Goal: Transaction & Acquisition: Purchase product/service

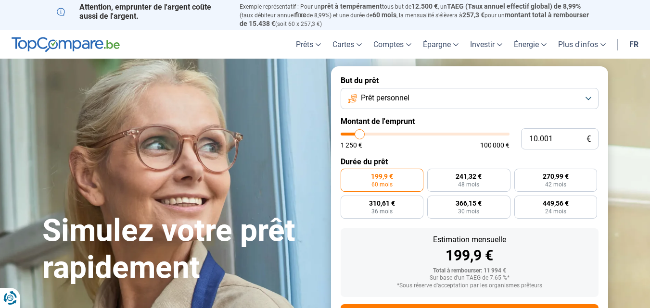
click at [589, 98] on button "Prêt personnel" at bounding box center [470, 98] width 258 height 21
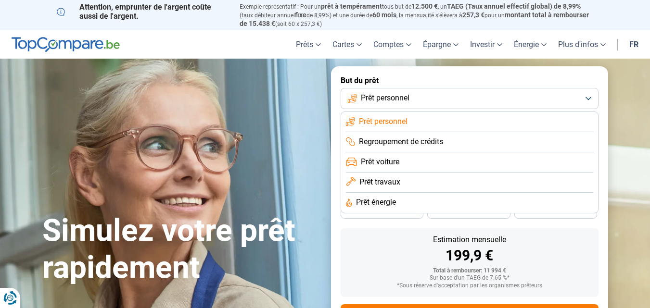
click at [431, 137] on span "Regroupement de crédits" at bounding box center [401, 142] width 84 height 11
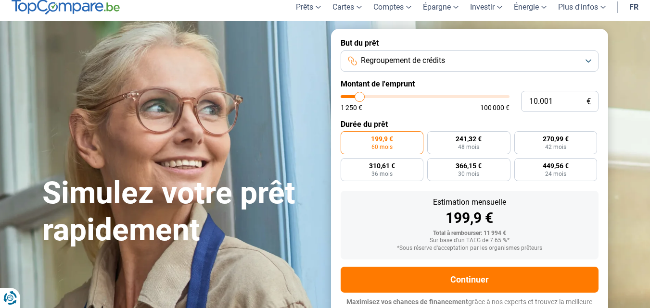
scroll to position [45, 0]
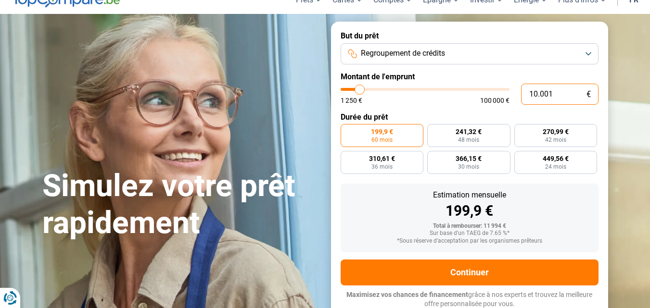
click at [552, 90] on input "10.001" at bounding box center [559, 94] width 77 height 21
type input "1.000"
type input "1250"
type input "100"
type input "1250"
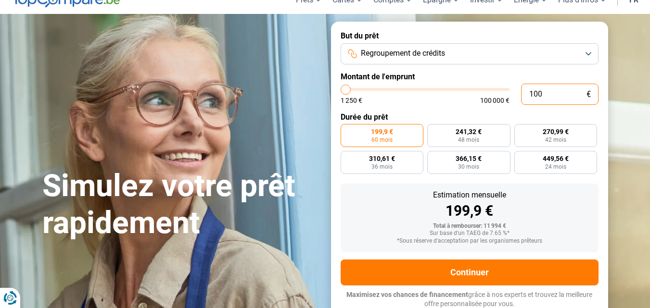
type input "10"
type input "1250"
type input "1"
type input "1250"
type input "0"
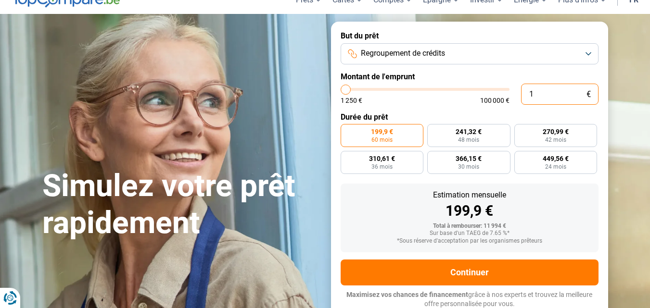
type input "1250"
type input "1"
type input "1250"
type input "12"
type input "1250"
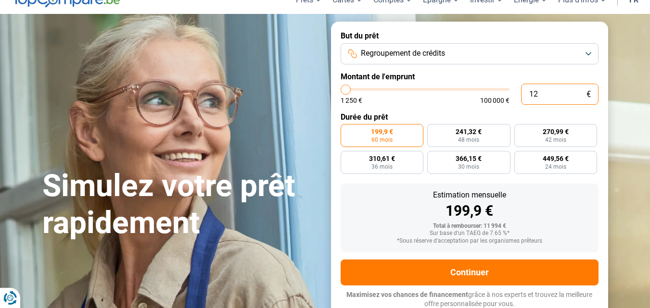
type input "1.250"
type input "1250"
radio input "true"
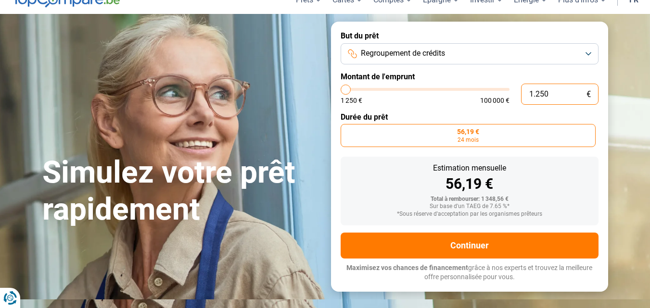
scroll to position [18, 0]
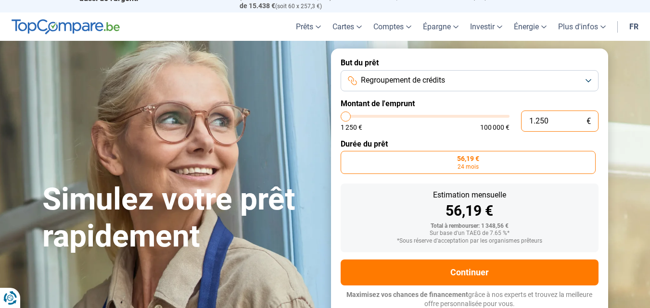
type input "12.508"
type input "12500"
type input "125.085"
type input "100000"
type input "100.000"
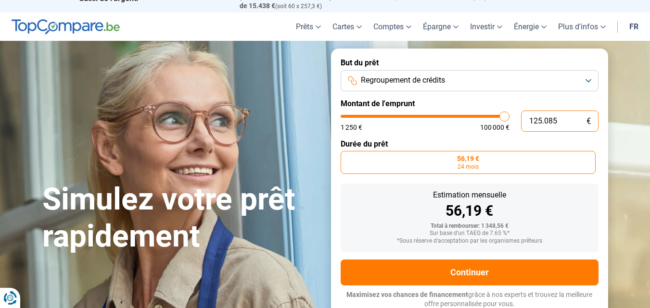
type input "100000"
radio input "false"
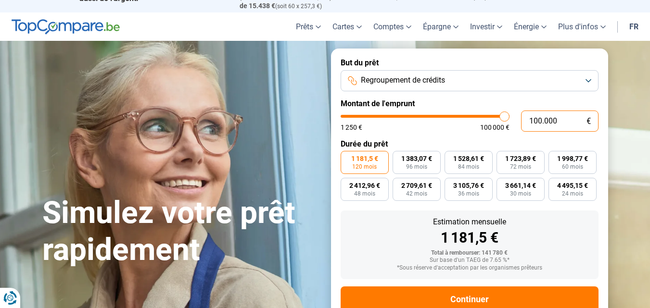
scroll to position [45, 0]
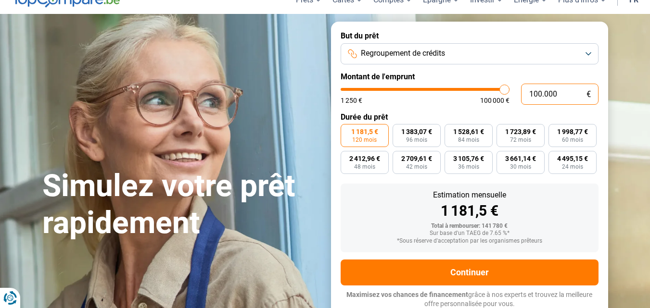
click at [560, 95] on input "100.000" at bounding box center [559, 94] width 77 height 21
type input "10.000"
type input "10000"
type input "1.000"
type input "1250"
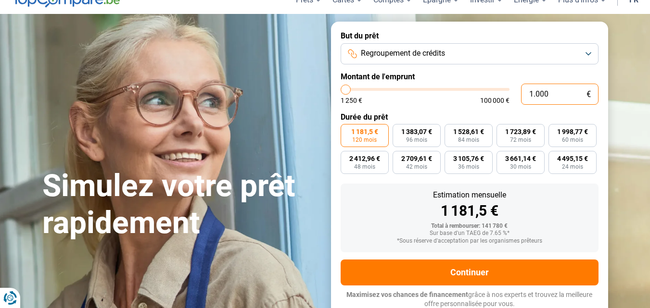
type input "100"
type input "1250"
type input "10"
type input "1250"
type input "1"
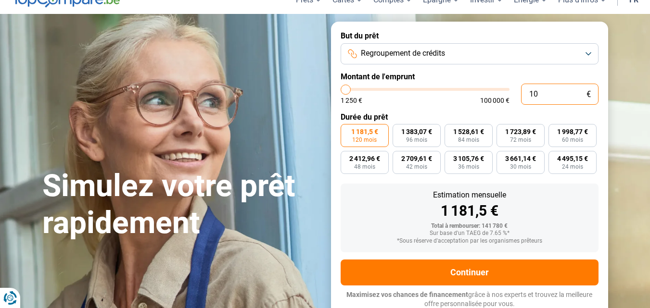
type input "1250"
type input "12"
type input "1250"
type input "1.250"
type input "1250"
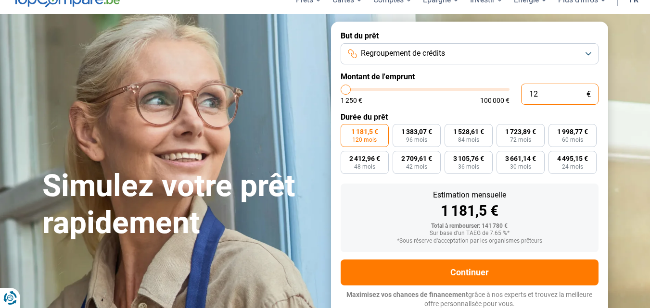
radio input "true"
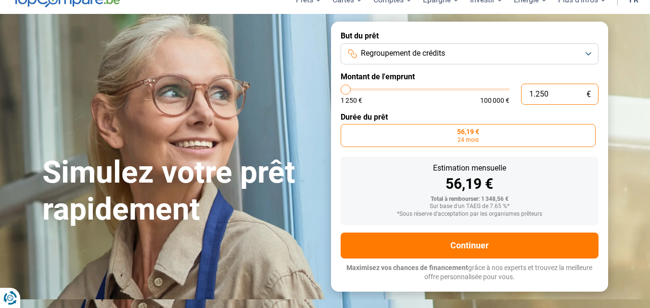
scroll to position [18, 0]
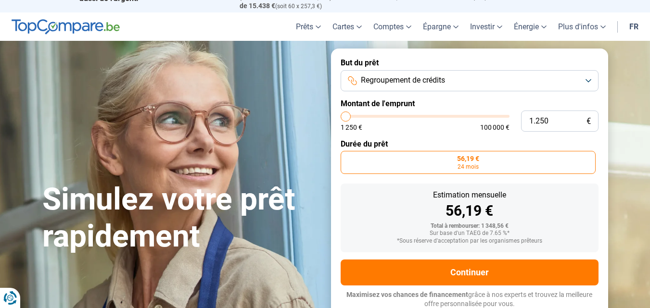
click at [350, 115] on input "range" at bounding box center [425, 116] width 169 height 3
type input "1.500"
type input "1500"
type input "2.250"
type input "2250"
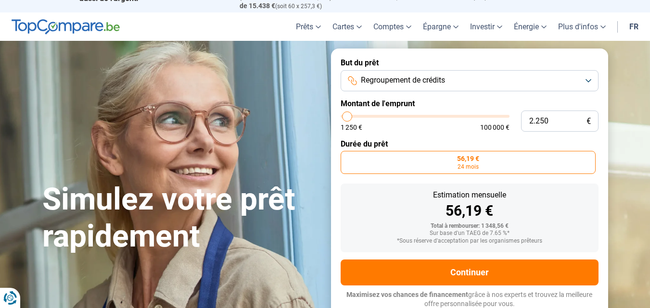
type input "2.500"
type input "2500"
type input "2.750"
type input "2750"
type input "3.000"
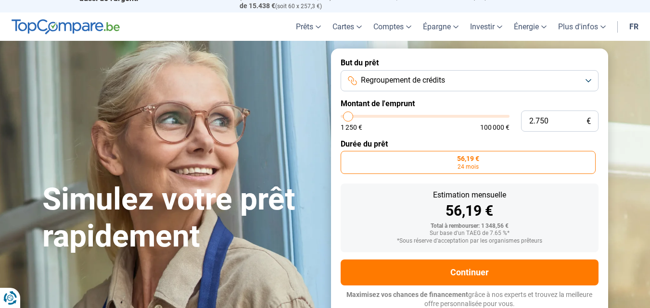
type input "3000"
type input "3.500"
type input "3500"
type input "3.750"
type input "3750"
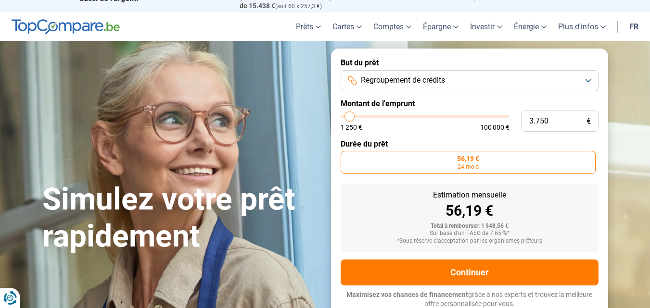
type input "4.000"
type input "4000"
type input "4.500"
type input "4500"
type input "5.000"
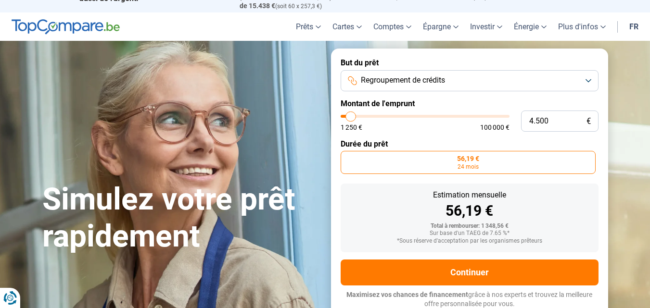
type input "5000"
type input "5.250"
type input "5250"
type input "5.500"
type input "5500"
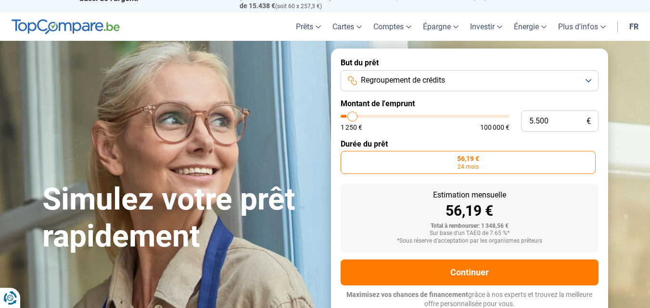
type input "5.750"
type input "5750"
type input "6.000"
type input "6000"
type input "6.500"
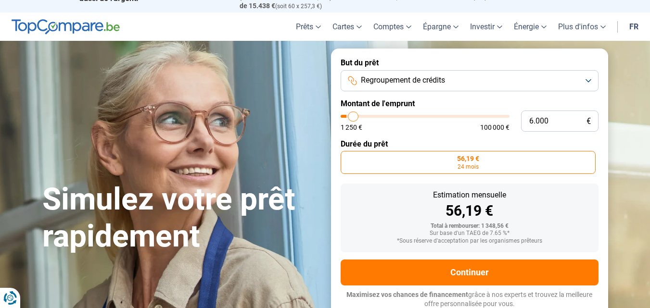
type input "6500"
type input "7.000"
type input "7000"
type input "7.250"
type input "7250"
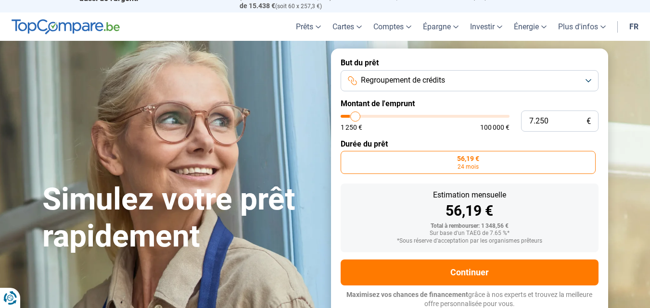
type input "7.500"
type input "7500"
type input "8.000"
type input "8000"
type input "8.250"
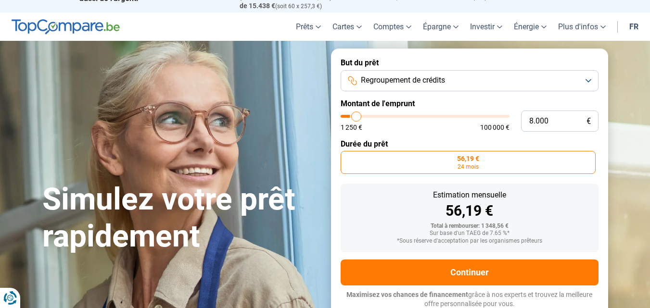
type input "8250"
type input "8.500"
type input "8500"
type input "8.750"
type input "8750"
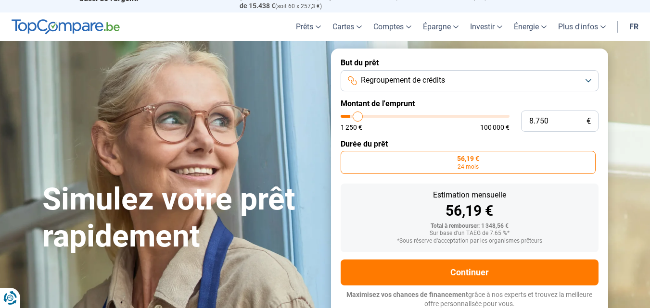
type input "9.500"
type input "9500"
type input "9.750"
type input "9750"
type input "10.000"
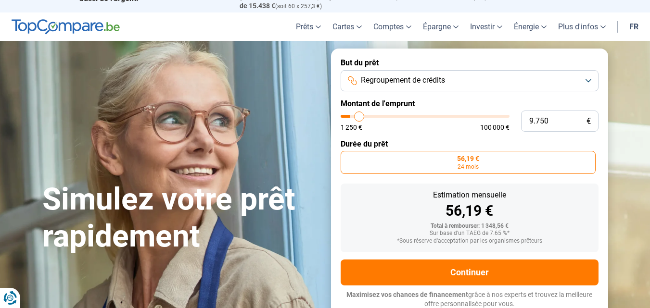
type input "10000"
type input "10.250"
type input "10250"
type input "10.500"
type input "10500"
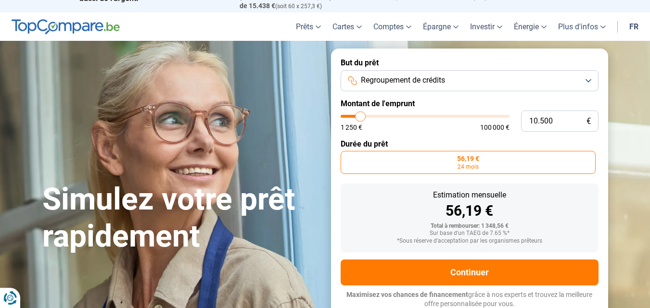
type input "11.000"
type input "11000"
type input "11.250"
type input "11250"
type input "11.500"
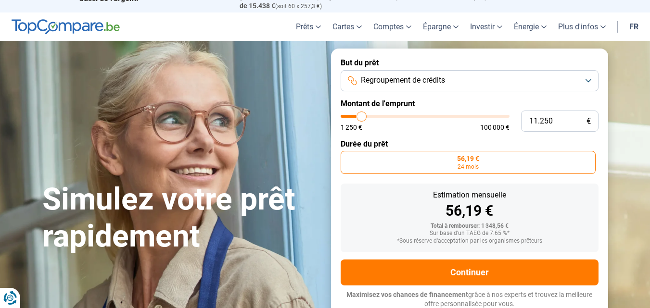
type input "11500"
type input "12.000"
type input "12000"
type input "12.500"
type input "12500"
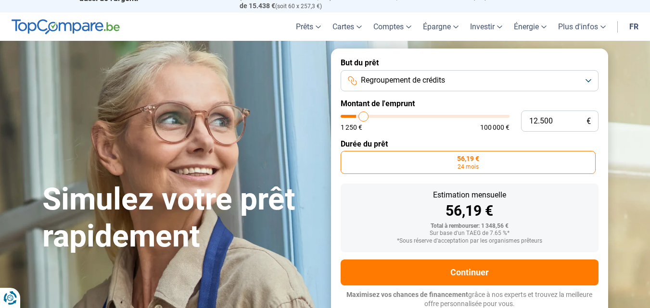
type input "12.750"
type input "12750"
type input "13.000"
type input "13000"
type input "13.250"
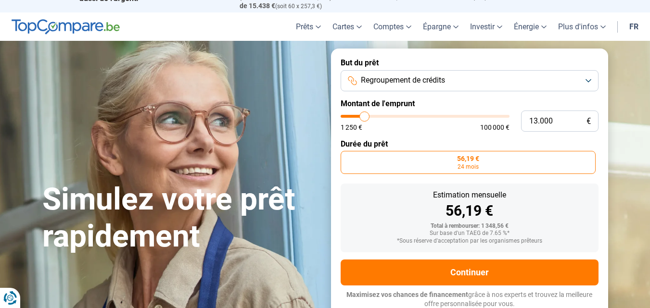
type input "13250"
type input "13.500"
type input "13500"
type input "14.000"
type input "14000"
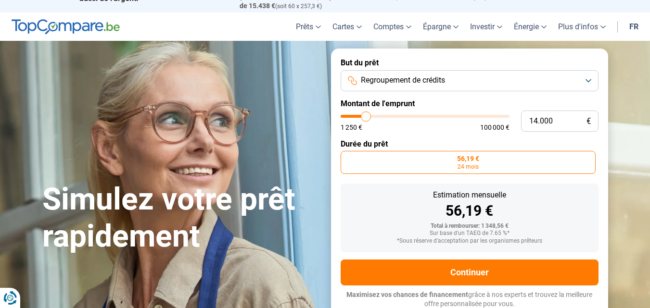
type input "13.500"
type input "13500"
type input "13.250"
type input "13250"
type input "13.000"
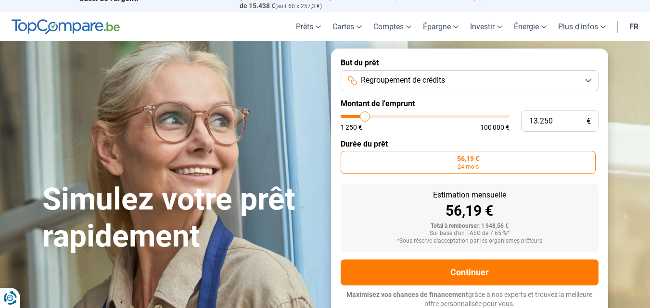
type input "13000"
type input "12.750"
type input "12750"
type input "12.500"
type input "12500"
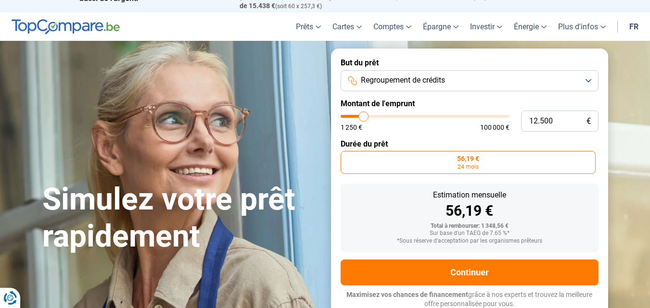
type input "11.750"
type input "11750"
type input "12.000"
type input "12000"
type input "12.500"
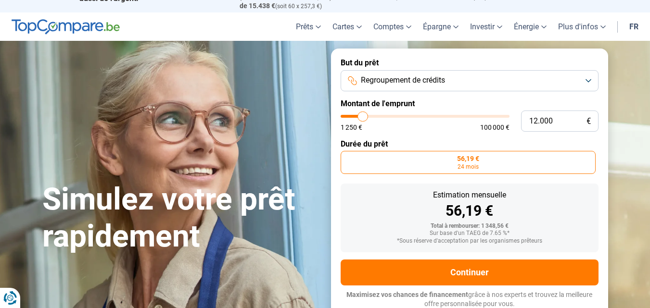
type input "12500"
type input "12.750"
type input "12750"
type input "13.000"
type input "13000"
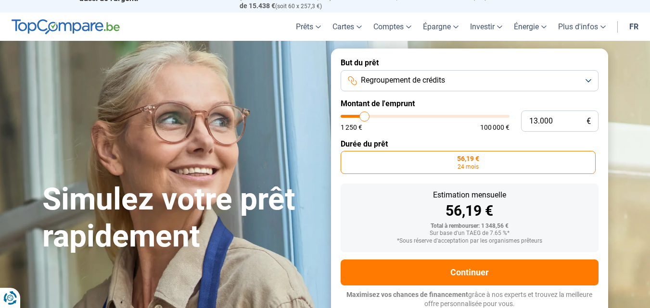
type input "12.750"
drag, startPoint x: 345, startPoint y: 115, endPoint x: 364, endPoint y: 118, distance: 19.5
type input "12750"
click at [364, 118] on input "range" at bounding box center [425, 116] width 169 height 3
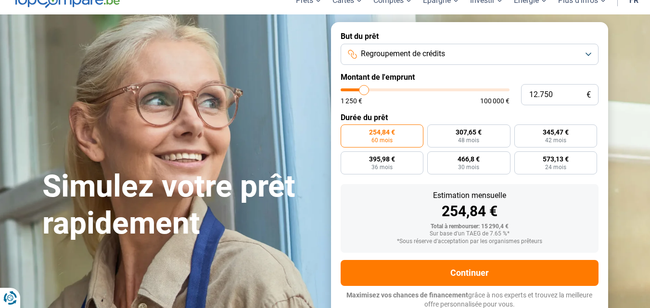
scroll to position [45, 0]
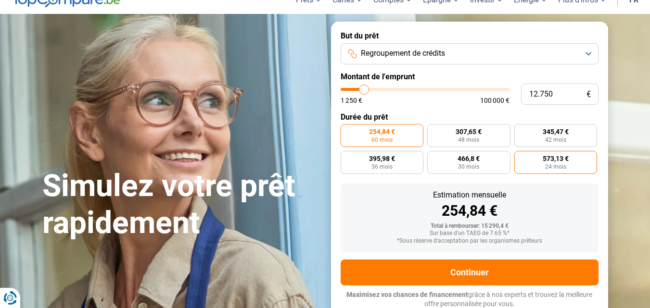
click at [559, 158] on span "573,13 €" at bounding box center [556, 158] width 26 height 7
click at [520, 157] on input "573,13 € 24 mois" at bounding box center [517, 154] width 6 height 6
radio input "true"
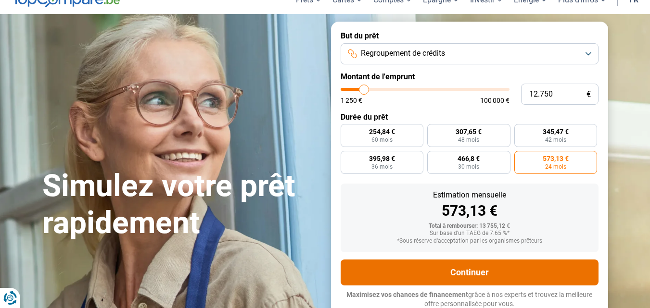
click at [481, 275] on button "Continuer" at bounding box center [470, 273] width 258 height 26
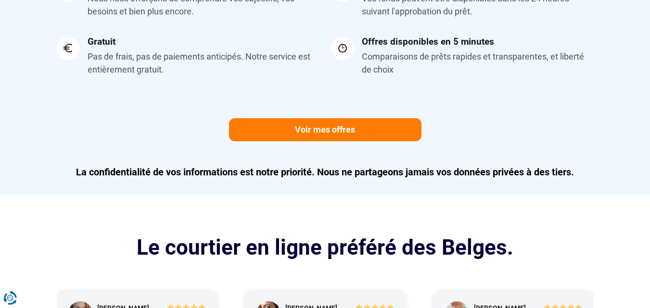
scroll to position [950, 0]
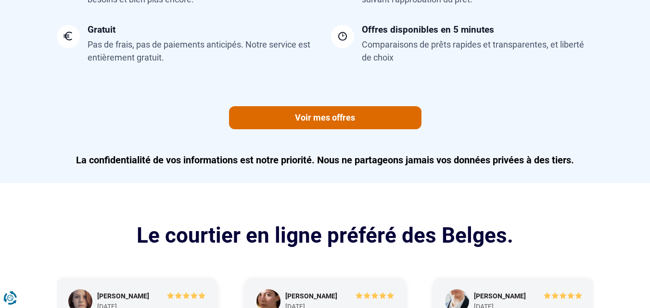
click at [330, 118] on link "Voir mes offres" at bounding box center [325, 117] width 192 height 23
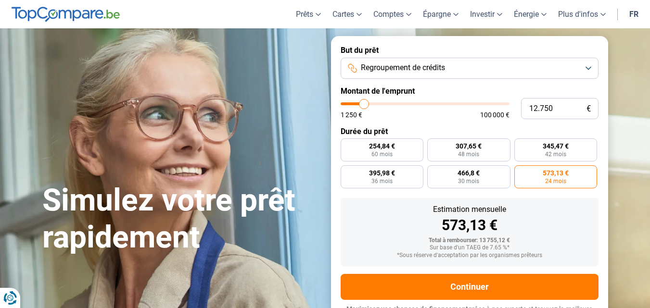
scroll to position [43, 0]
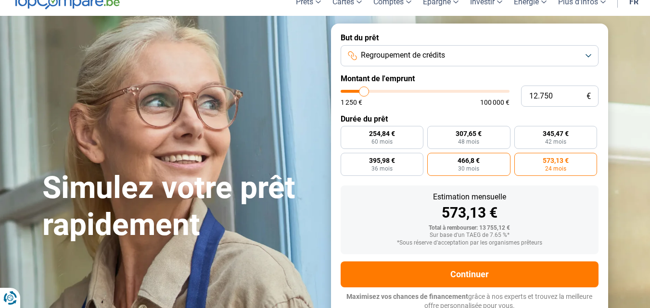
click at [462, 158] on span "466,8 €" at bounding box center [468, 160] width 22 height 7
click at [433, 158] on input "466,8 € 30 mois" at bounding box center [430, 156] width 6 height 6
radio input "true"
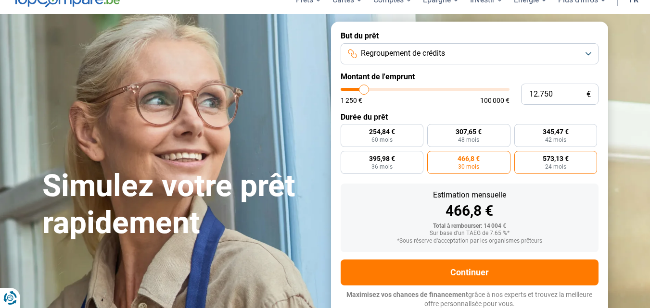
click at [547, 166] on span "24 mois" at bounding box center [555, 167] width 21 height 6
click at [520, 157] on input "573,13 € 24 mois" at bounding box center [517, 154] width 6 height 6
radio input "true"
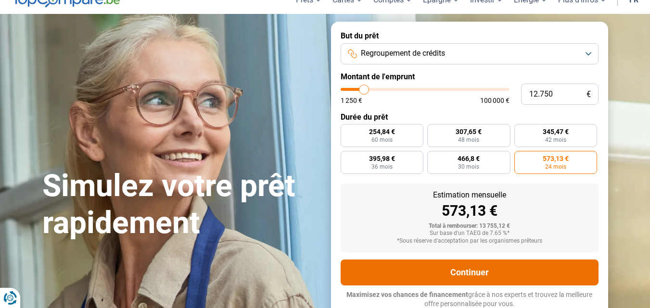
click at [462, 272] on button "Continuer" at bounding box center [470, 273] width 258 height 26
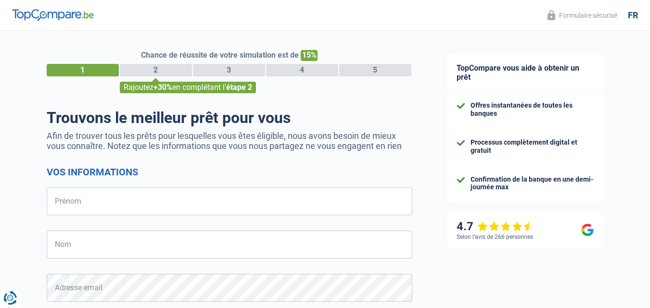
select select "32"
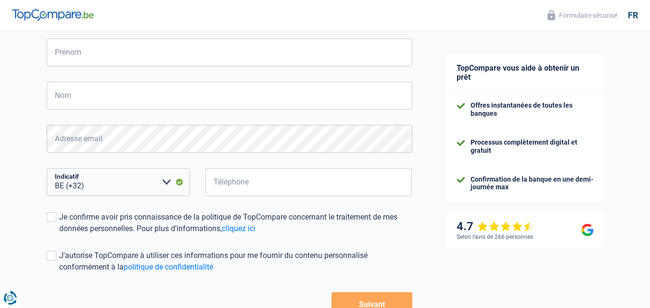
scroll to position [140, 0]
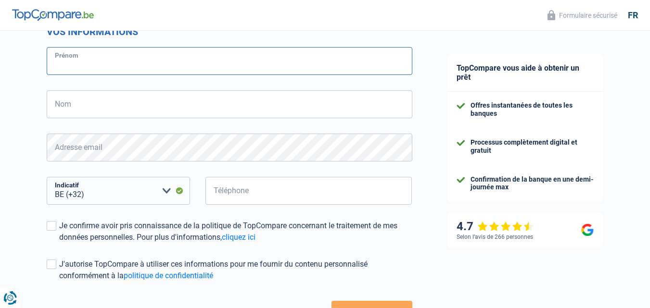
click at [151, 58] on input "Prénom" at bounding box center [230, 61] width 366 height 28
type input "hicham"
click at [147, 87] on form "Vos informations hicham Prénom Nom Tous les champs sont obligatoires. Veuillez …" at bounding box center [230, 175] width 366 height 299
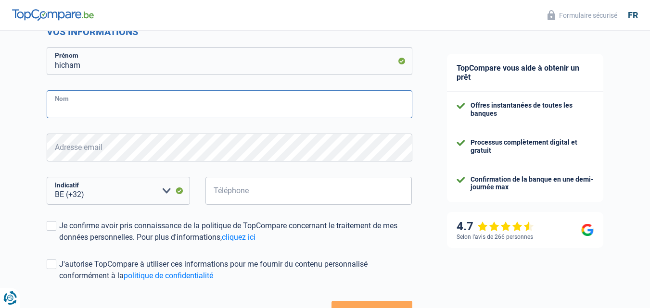
click at [153, 106] on input "Nom" at bounding box center [230, 104] width 366 height 28
type input "arbouch"
click at [108, 195] on select "BE (+32) LU (+352) Veuillez sélectionner une option" at bounding box center [118, 191] width 143 height 28
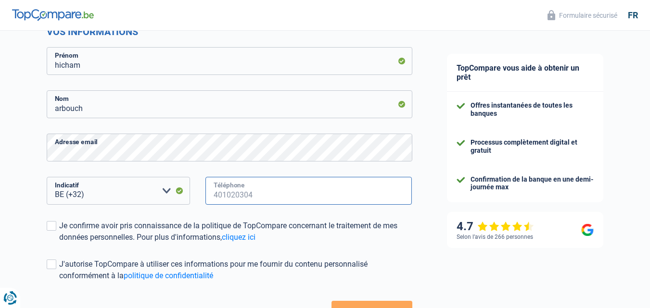
click at [267, 196] on input "Téléphone" at bounding box center [308, 191] width 207 height 28
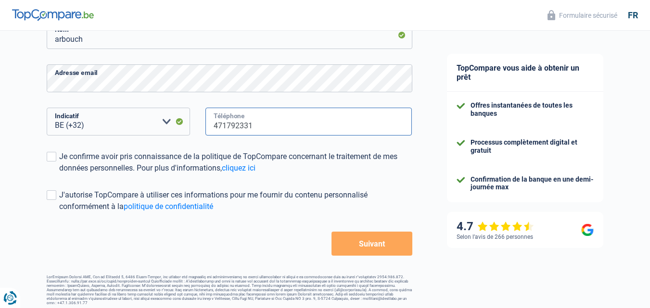
scroll to position [211, 0]
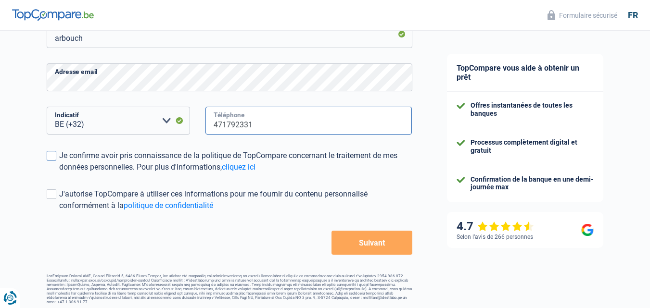
type input "471792331"
click at [52, 155] on span at bounding box center [52, 156] width 10 height 10
click at [59, 173] on input "Je confirme avoir pris connaissance de la politique de TopCompare concernant le…" at bounding box center [59, 173] width 0 height 0
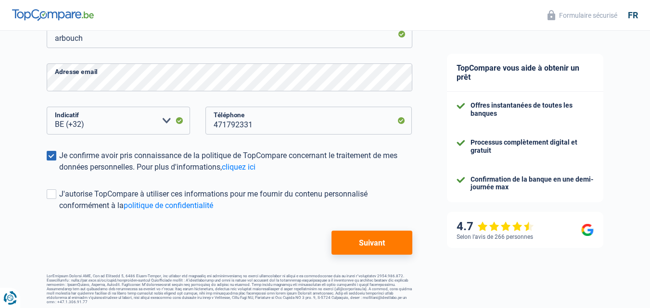
click at [375, 238] on button "Suivant" at bounding box center [371, 243] width 80 height 24
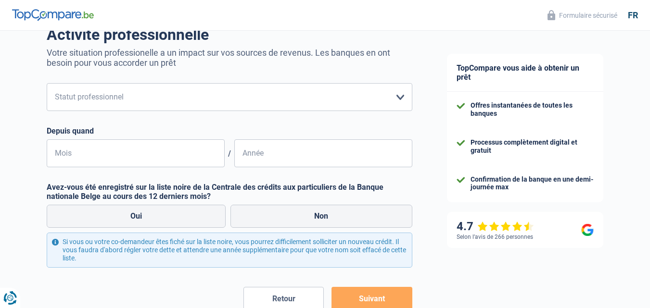
scroll to position [79, 0]
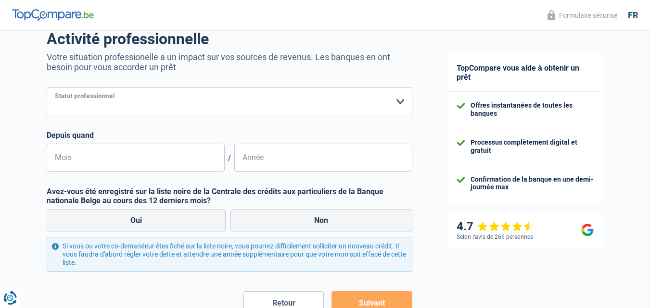
click at [398, 103] on select "Ouvrier Employé privé Employé public Invalide Indépendant Pensionné Chômeur Mut…" at bounding box center [230, 102] width 366 height 28
select select "worker"
click at [47, 89] on select "Ouvrier Employé privé Employé public Invalide Indépendant Pensionné Chômeur Mut…" at bounding box center [230, 102] width 366 height 28
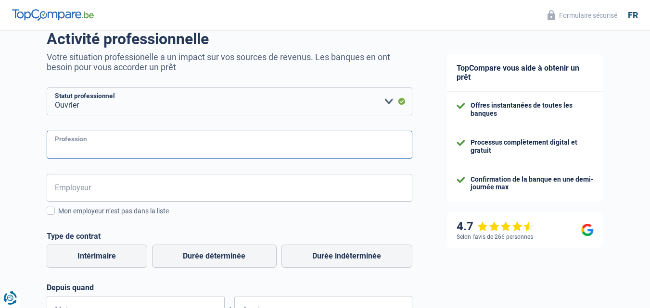
click at [89, 148] on input "Profession" at bounding box center [230, 145] width 366 height 28
type input "operateur"
click at [90, 189] on input "Employeur" at bounding box center [230, 188] width 366 height 28
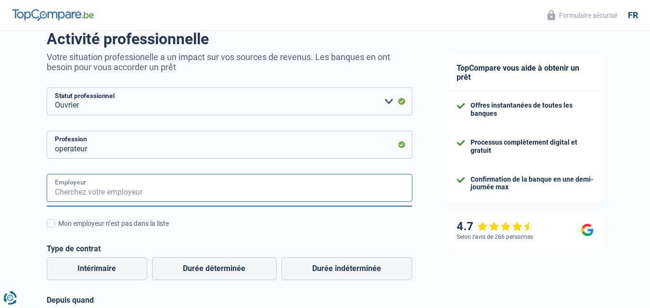
click at [90, 189] on input "Employeur" at bounding box center [230, 188] width 366 height 28
click at [354, 266] on label "Durée indéterminée" at bounding box center [346, 268] width 131 height 23
click at [354, 266] on input "Durée indéterminée" at bounding box center [346, 268] width 131 height 23
radio input "true"
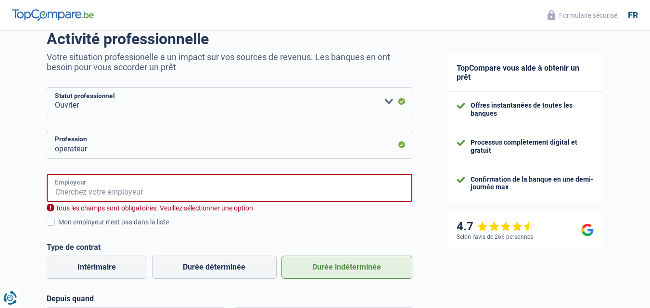
click at [174, 193] on input "Employeur" at bounding box center [230, 188] width 366 height 28
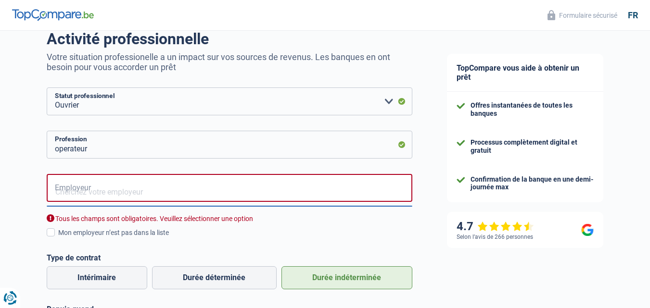
select select "32"
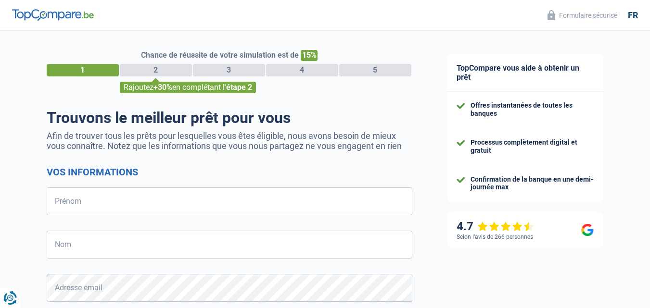
select select "32"
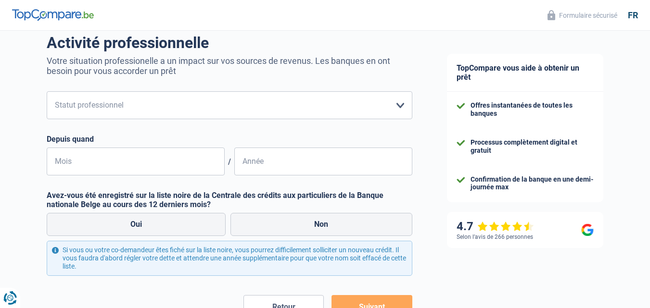
scroll to position [77, 0]
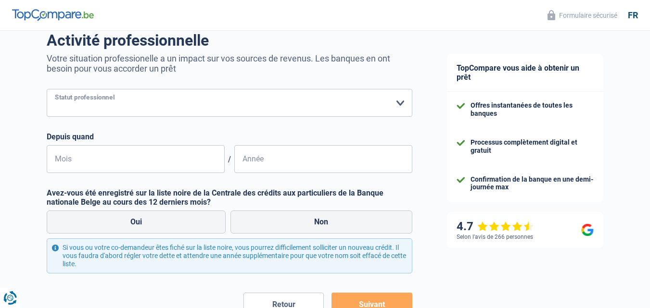
click at [400, 105] on select "Ouvrier Employé privé Employé public Invalide Indépendant Pensionné Chômeur Mut…" at bounding box center [230, 103] width 366 height 28
select select "worker"
click at [47, 90] on select "Ouvrier Employé privé Employé public Invalide Indépendant Pensionné Chômeur Mut…" at bounding box center [230, 103] width 366 height 28
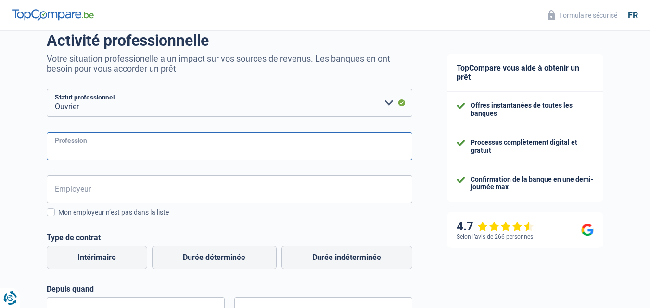
click at [98, 149] on input "Profession" at bounding box center [230, 146] width 366 height 28
type input "operateur"
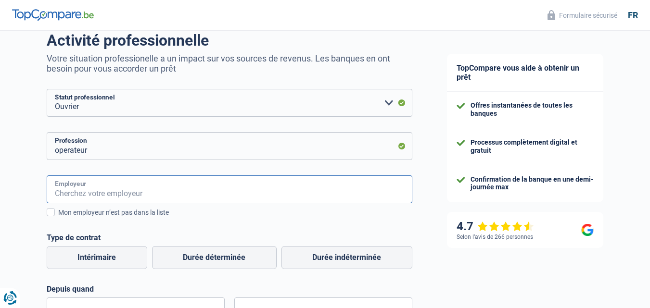
click at [115, 192] on input "Employeur" at bounding box center [230, 190] width 366 height 28
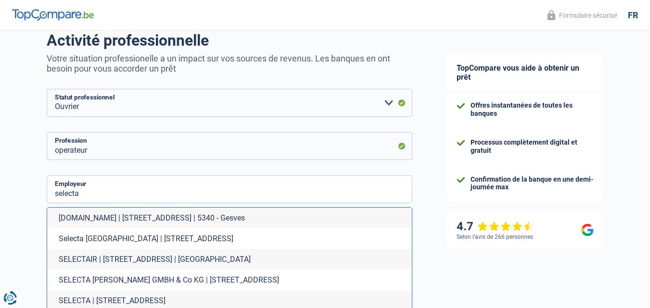
click at [103, 235] on li "Selecta Belgium | Industrieweg, 10a | 2850 - Boom" at bounding box center [229, 238] width 365 height 21
type input "Selecta Belgium | Industrieweg, 10a | 2850 - Boom"
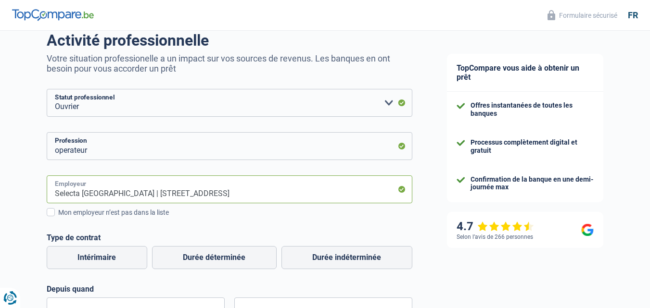
click at [231, 196] on input "Selecta Belgium | Industrieweg, 10a | 2850 - Boom" at bounding box center [230, 190] width 366 height 28
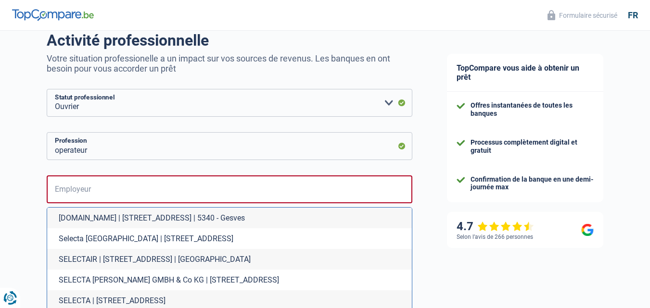
click at [146, 237] on li "Selecta Belgium | Industrieweg, 10a | 2850 - Boom" at bounding box center [229, 238] width 365 height 21
type input "Selecta Belgium | Industrieweg, 10a | 2850 - Boom"
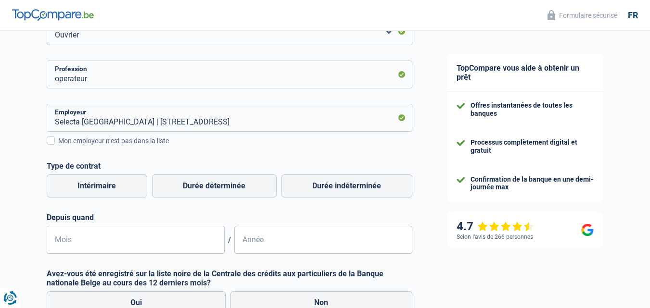
scroll to position [153, 0]
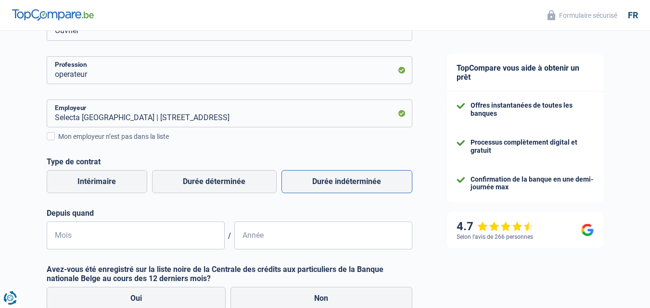
click at [375, 179] on label "Durée indéterminée" at bounding box center [346, 181] width 131 height 23
click at [375, 179] on input "Durée indéterminée" at bounding box center [346, 181] width 131 height 23
radio input "true"
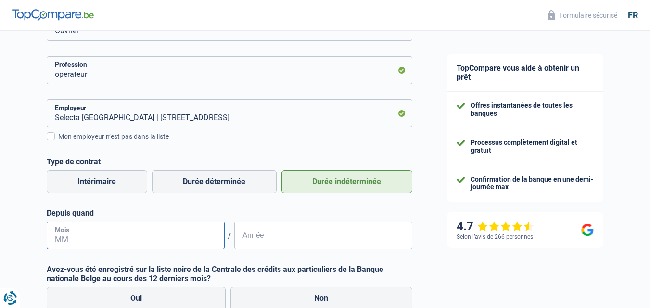
click at [165, 241] on input "Mois" at bounding box center [136, 236] width 178 height 28
type input "03"
click at [251, 242] on input "Année" at bounding box center [323, 236] width 178 height 28
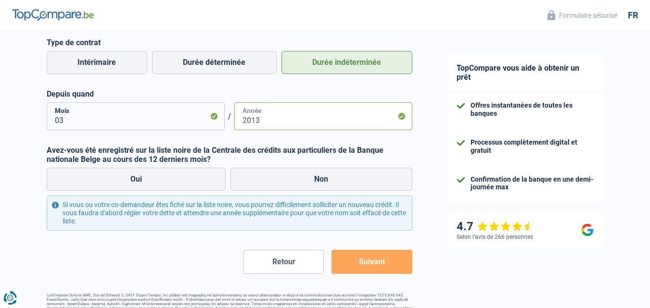
scroll to position [281, 0]
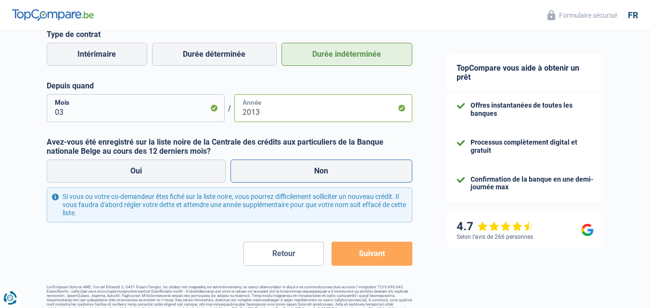
type input "2013"
click at [270, 169] on label "Non" at bounding box center [321, 171] width 182 height 23
click at [270, 169] on input "Non" at bounding box center [321, 171] width 182 height 23
radio input "true"
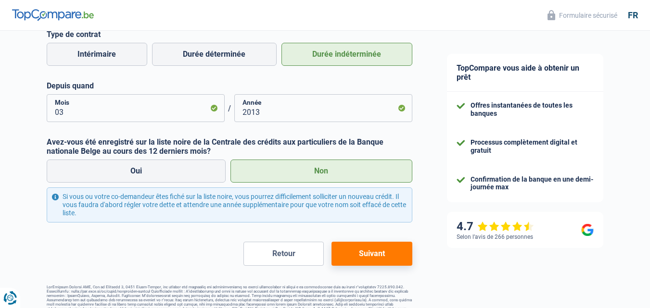
click at [373, 255] on button "Suivant" at bounding box center [371, 254] width 80 height 24
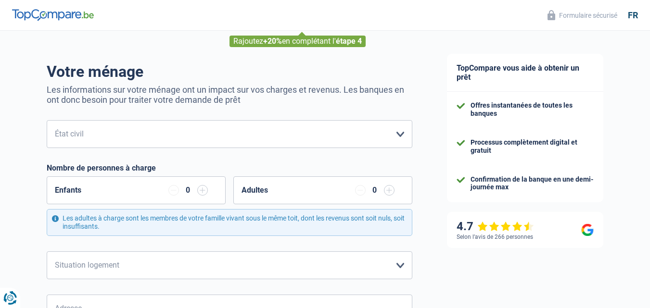
scroll to position [52, 0]
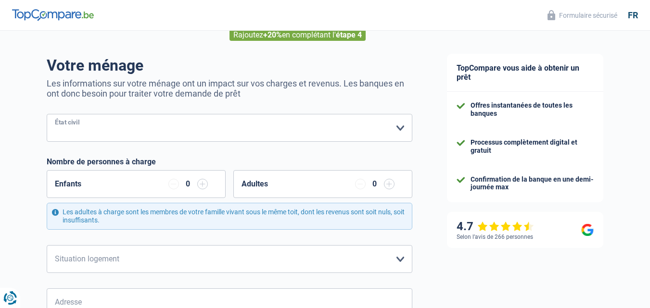
click at [399, 128] on select "Célibataire Marié(e) Cohabitant(e) légal(e) Divorcé(e) Veuf(ve) Séparé (de fait…" at bounding box center [230, 128] width 366 height 28
select select "married"
click at [47, 115] on select "Célibataire Marié(e) Cohabitant(e) légal(e) Divorcé(e) Veuf(ve) Séparé (de fait…" at bounding box center [230, 128] width 366 height 28
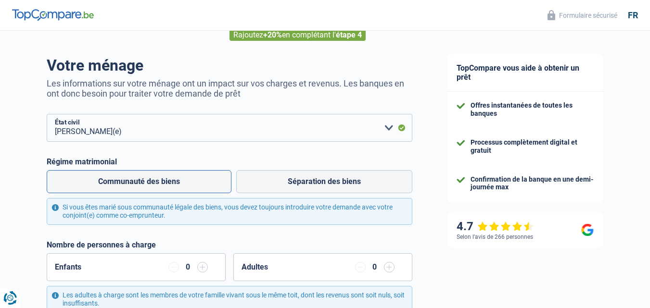
click at [178, 182] on label "Communauté des biens" at bounding box center [139, 181] width 185 height 23
click at [178, 182] on input "Communauté des biens" at bounding box center [139, 181] width 185 height 23
radio input "true"
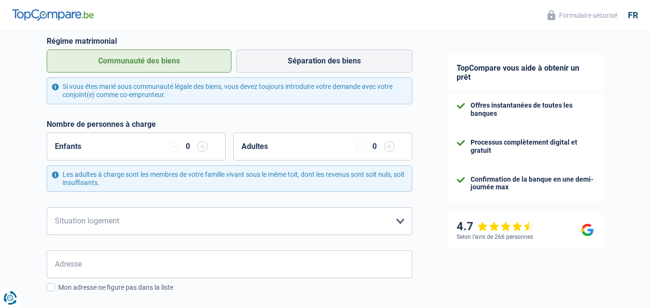
scroll to position [181, 0]
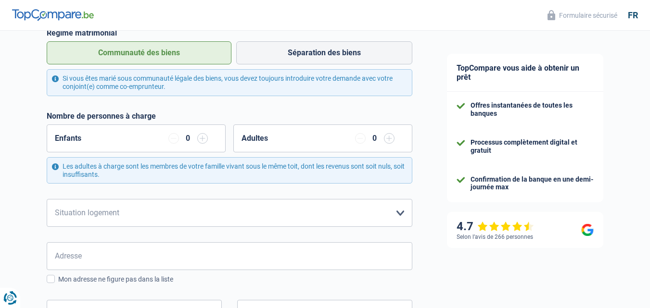
click at [200, 139] on input "button" at bounding box center [202, 138] width 11 height 11
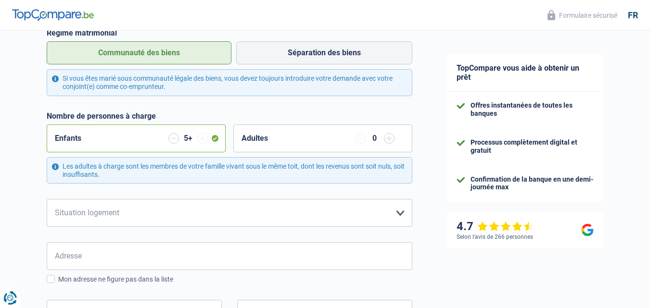
click at [170, 140] on input "button" at bounding box center [173, 138] width 11 height 11
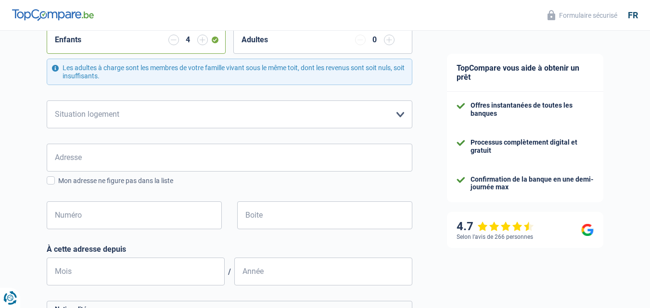
scroll to position [287, 0]
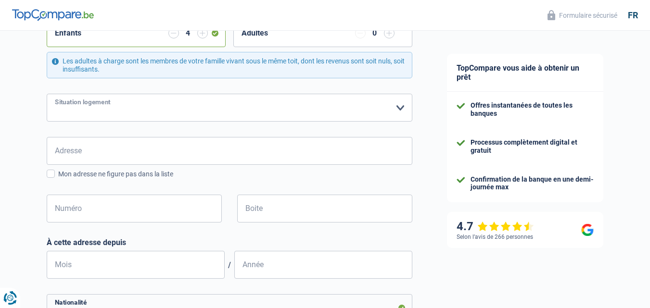
click at [401, 112] on select "Locataire Propriétaire avec prêt hypothécaire Propriétaire sans prêt hypothécai…" at bounding box center [230, 108] width 366 height 28
select select "ownerWithMortgage"
click at [47, 95] on select "Locataire Propriétaire avec prêt hypothécaire Propriétaire sans prêt hypothécai…" at bounding box center [230, 108] width 366 height 28
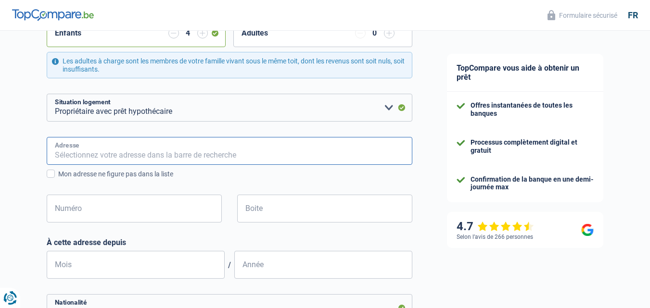
click at [184, 147] on input "Adresse" at bounding box center [230, 151] width 366 height 28
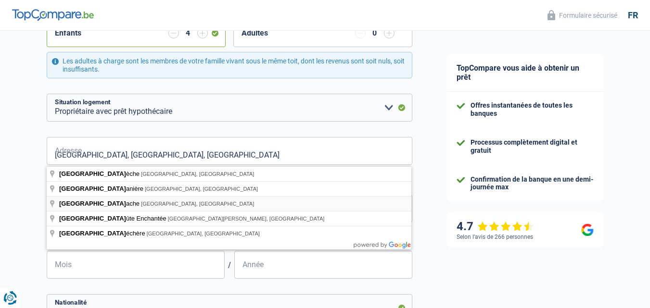
type input "Rue de la Flache, 7100, La Louvière, BE"
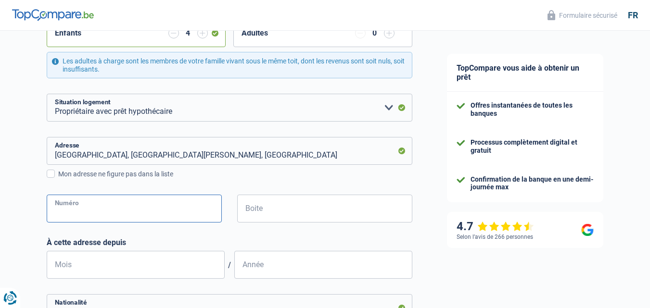
click at [131, 212] on input "Numéro" at bounding box center [134, 209] width 175 height 28
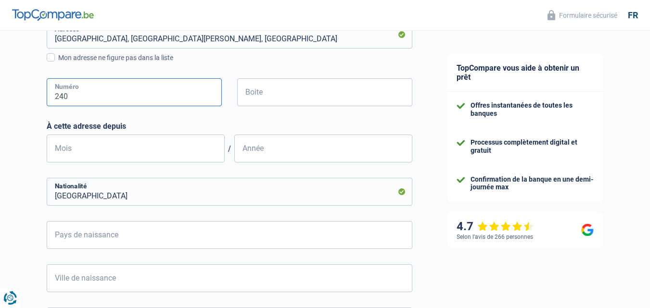
scroll to position [405, 0]
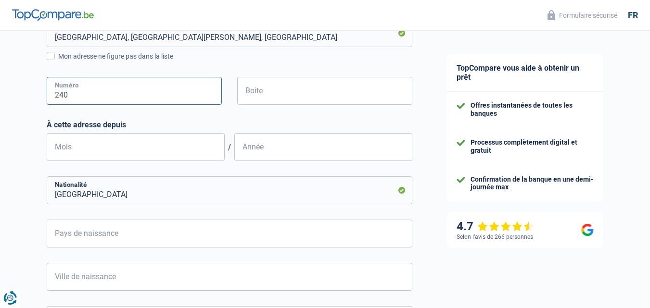
type input "240"
click at [115, 147] on input "Mois" at bounding box center [136, 147] width 178 height 28
click at [115, 147] on input "20" at bounding box center [136, 147] width 178 height 28
type input "2"
type input "04"
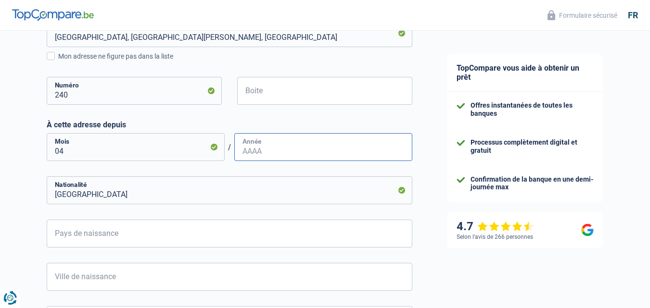
click at [289, 157] on input "Année" at bounding box center [323, 147] width 178 height 28
type input "2015"
click at [170, 231] on input "Pays de naissance" at bounding box center [230, 234] width 366 height 28
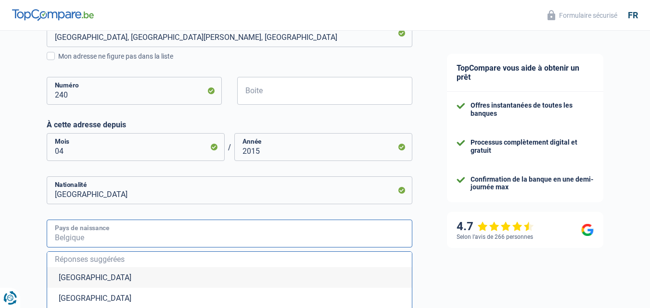
type input "m"
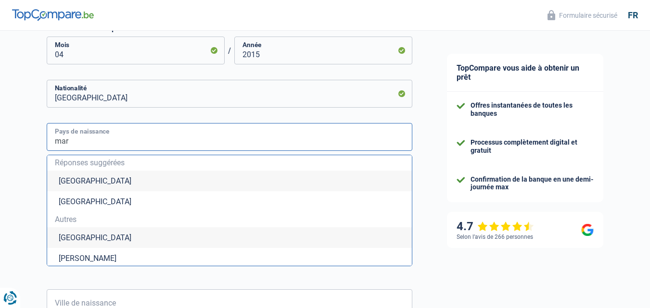
scroll to position [506, 0]
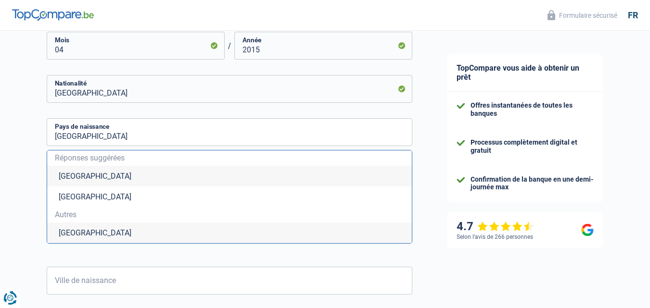
click at [76, 238] on li "Maroc" at bounding box center [229, 233] width 365 height 21
type input "Maroc"
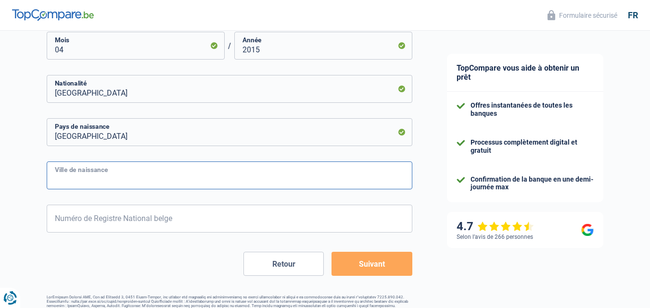
click at [125, 177] on input "Ville de naissance" at bounding box center [230, 176] width 366 height 28
type input "oujda"
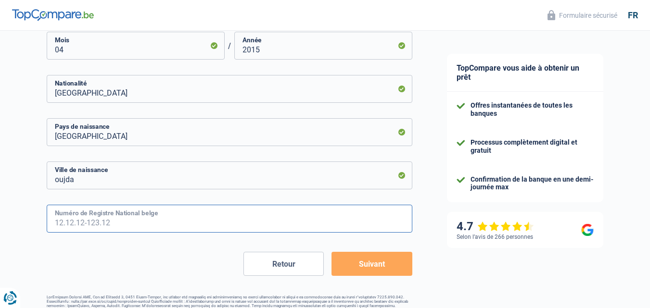
click at [128, 216] on input "Numéro de Registre National belge" at bounding box center [230, 219] width 366 height 28
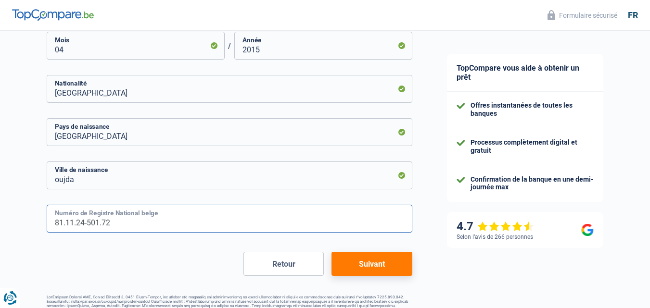
type input "81.11.24-501.72"
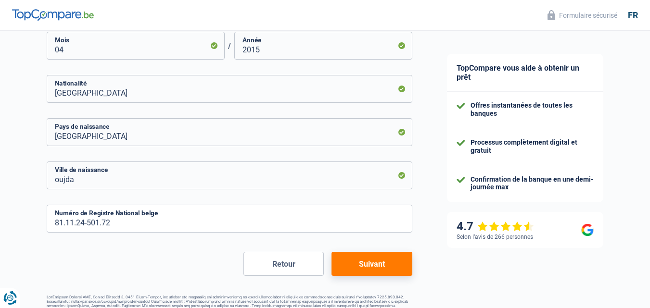
click at [366, 260] on button "Suivant" at bounding box center [371, 264] width 80 height 24
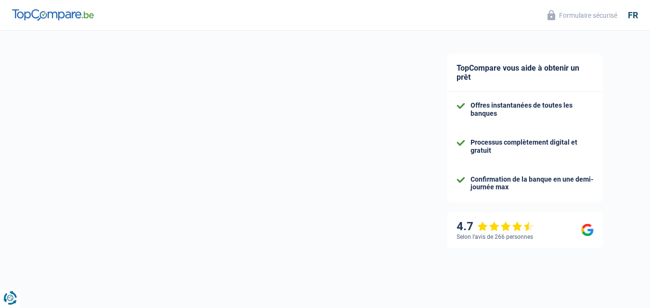
select select "familyAllowances"
select select "netSalary"
select select "mortgage"
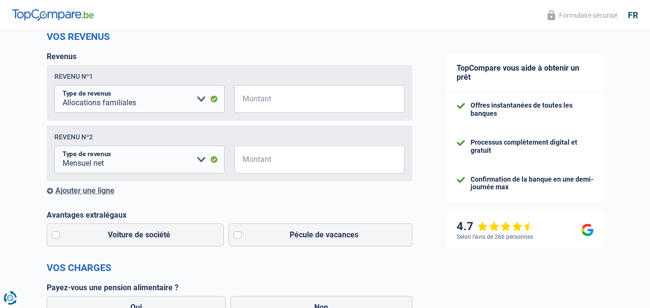
scroll to position [138, 0]
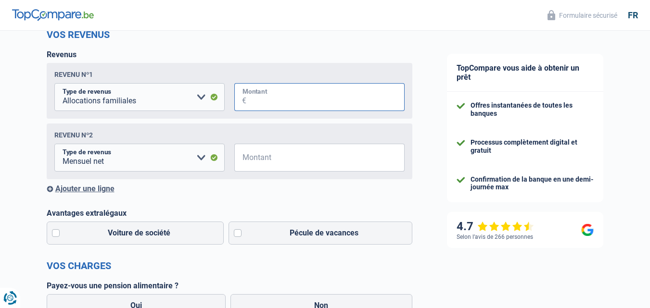
click at [270, 102] on input "Montant" at bounding box center [325, 97] width 158 height 28
type input "950"
click at [202, 160] on select "Allocation d'handicap Allocations chômage Allocations familiales Chèques repas …" at bounding box center [139, 158] width 170 height 28
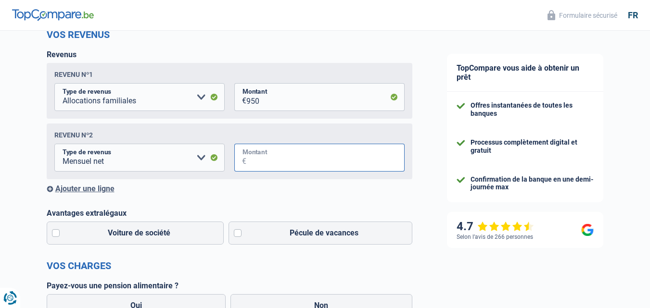
click at [260, 160] on input "Montant" at bounding box center [325, 158] width 158 height 28
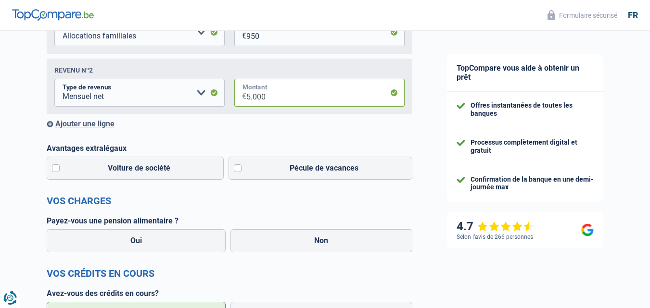
scroll to position [204, 0]
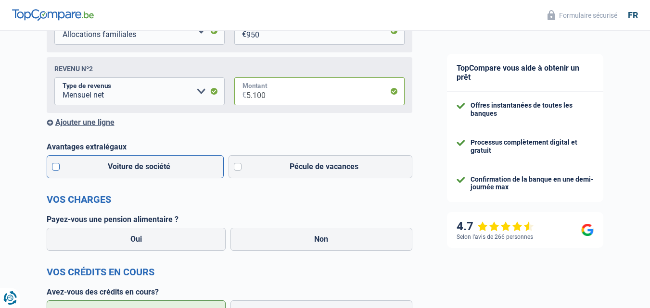
type input "5.100"
click at [56, 167] on label "Voiture de société" at bounding box center [135, 166] width 177 height 23
click at [56, 167] on input "Voiture de société" at bounding box center [135, 166] width 177 height 23
checkbox input "true"
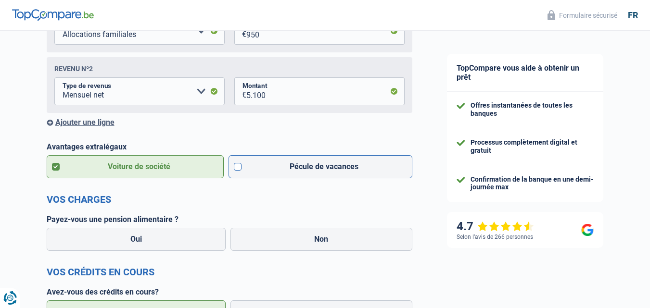
click at [239, 167] on label "Pécule de vacances" at bounding box center [320, 166] width 184 height 23
click at [239, 167] on input "Pécule de vacances" at bounding box center [320, 166] width 184 height 23
checkbox input "true"
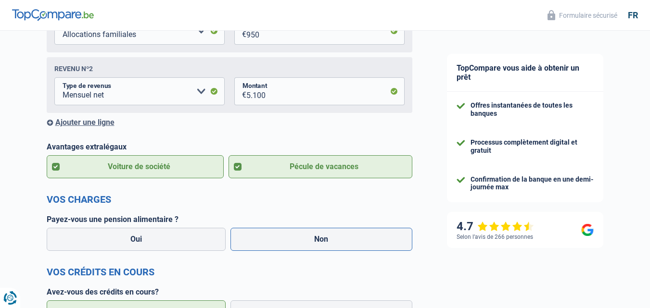
click at [279, 241] on label "Non" at bounding box center [321, 239] width 182 height 23
click at [279, 241] on input "Non" at bounding box center [321, 239] width 182 height 23
radio input "true"
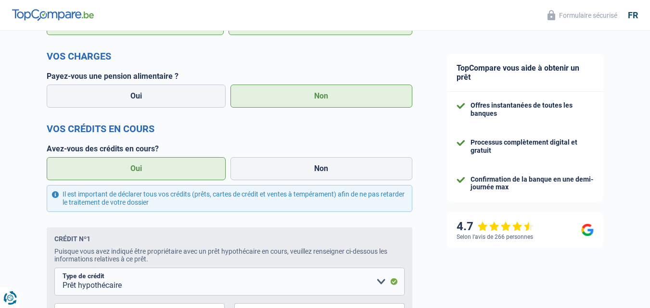
scroll to position [359, 0]
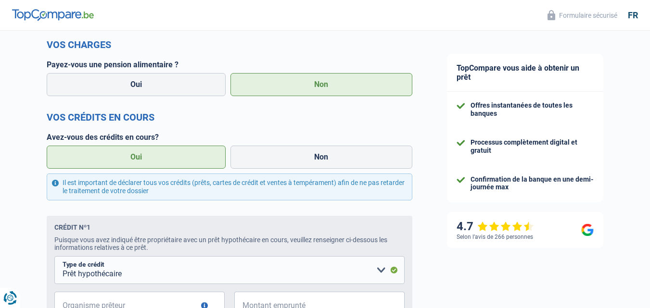
click at [147, 159] on label "Oui" at bounding box center [136, 157] width 179 height 23
click at [147, 159] on input "Oui" at bounding box center [136, 157] width 179 height 23
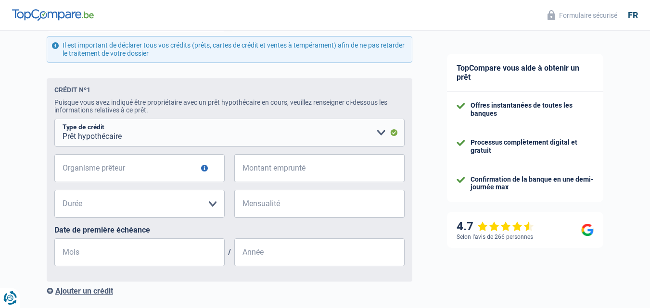
scroll to position [502, 0]
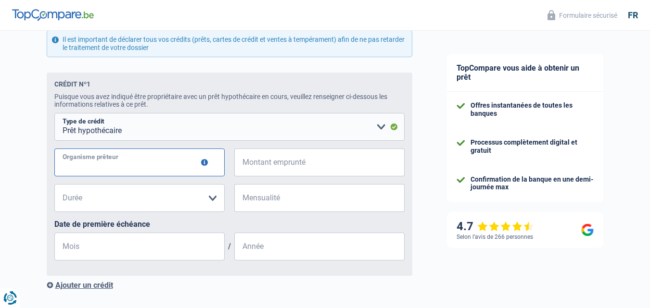
click at [166, 170] on input "Organisme prêteur" at bounding box center [139, 163] width 170 height 28
click at [107, 171] on input "fond de logment" at bounding box center [139, 163] width 170 height 28
type input "fond de logment"
click at [107, 172] on input "fond de logment" at bounding box center [139, 163] width 170 height 28
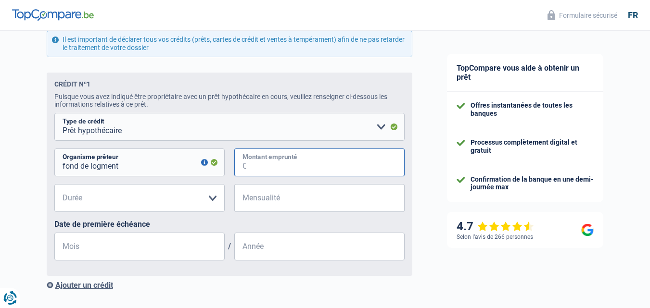
click at [275, 169] on input "Montant emprunté" at bounding box center [325, 163] width 158 height 28
type input "1"
type input "156.000"
click at [214, 200] on select "120 mois 180 mois 240 mois 300 mois 360 mois 420 mois Veuillez sélectionner une…" at bounding box center [139, 198] width 170 height 28
select select "420"
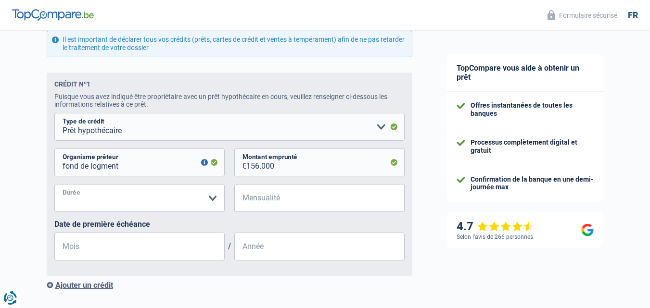
click at [54, 187] on select "120 mois 180 mois 240 mois 300 mois 360 mois 420 mois Veuillez sélectionner une…" at bounding box center [139, 198] width 170 height 28
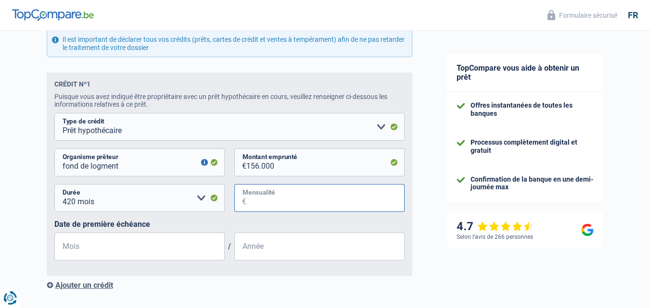
click at [276, 203] on input "Mensualité" at bounding box center [325, 198] width 158 height 28
type input "537"
click at [176, 251] on input "Mois" at bounding box center [139, 247] width 170 height 28
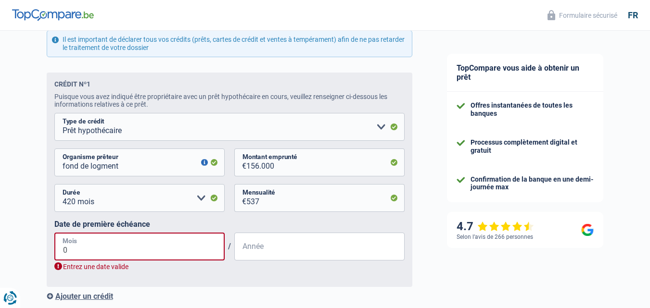
type input "04"
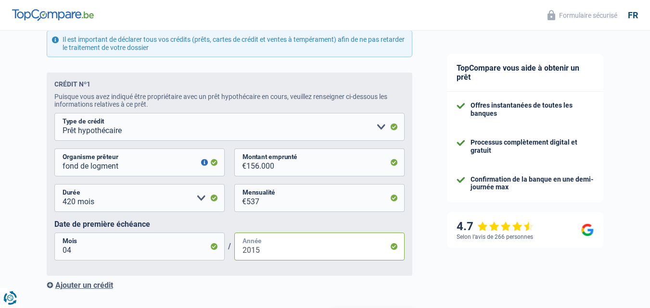
scroll to position [586, 0]
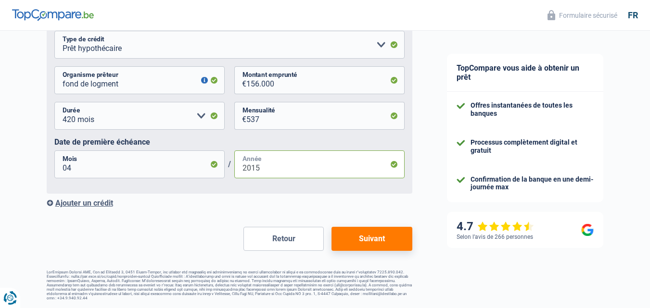
type input "2015"
click at [106, 204] on div "Ajouter un crédit" at bounding box center [230, 203] width 366 height 9
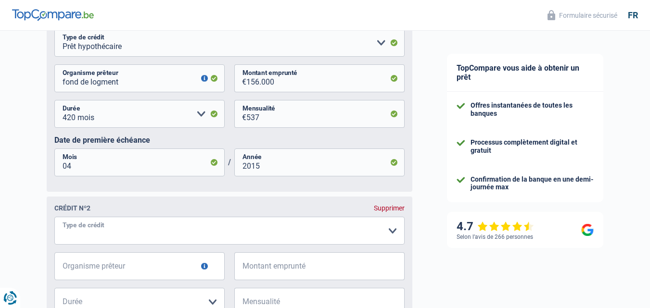
click at [393, 233] on select "Carte ou ouverture de crédit Prêt hypothécaire Vente à tempérament Prêt à tempé…" at bounding box center [229, 231] width 350 height 28
select select "carLoan"
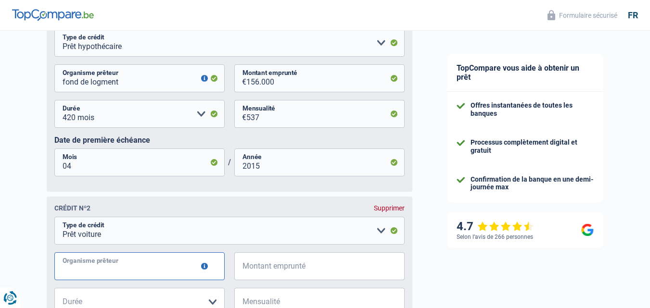
click at [136, 267] on input "Organisme prêteur" at bounding box center [139, 267] width 170 height 28
type input "alpha credit"
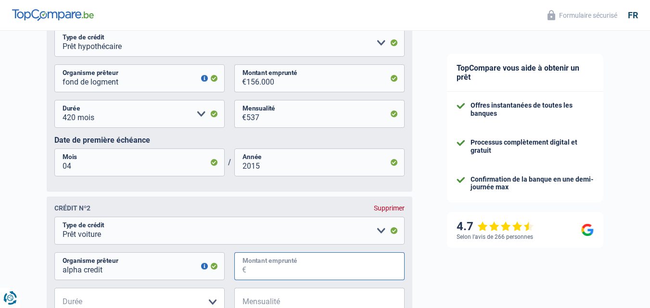
click at [274, 274] on input "Montant emprunté" at bounding box center [325, 267] width 158 height 28
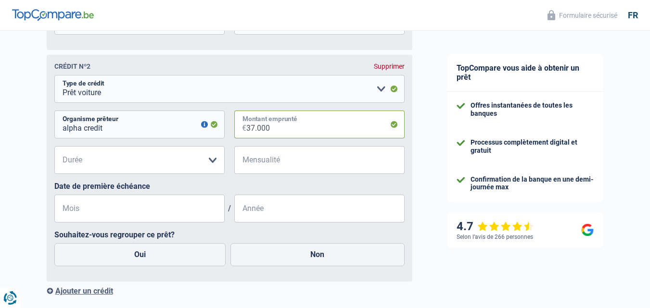
scroll to position [741, 0]
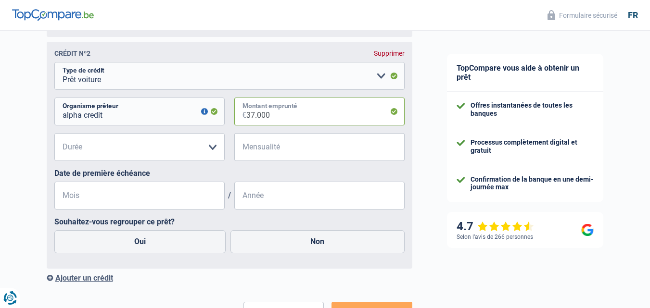
type input "37.000"
click at [210, 151] on select "12 mois 18 mois 24 mois 30 mois 36 mois 42 mois 48 mois 60 mois 72 mois 84 mois…" at bounding box center [139, 147] width 170 height 28
select select "84"
click at [54, 137] on select "12 mois 18 mois 24 mois 30 mois 36 mois 42 mois 48 mois 60 mois 72 mois 84 mois…" at bounding box center [139, 147] width 170 height 28
click at [280, 148] on input "Mensualité" at bounding box center [325, 147] width 158 height 28
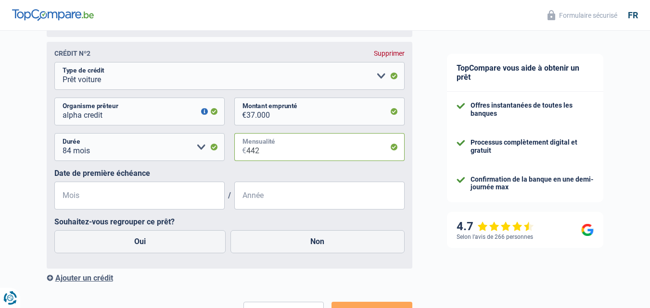
type input "442"
click at [186, 204] on input "Mois" at bounding box center [139, 196] width 170 height 28
click at [253, 118] on input "37.000" at bounding box center [325, 112] width 158 height 28
click at [250, 118] on input "37.000" at bounding box center [325, 112] width 158 height 28
type input "7.000"
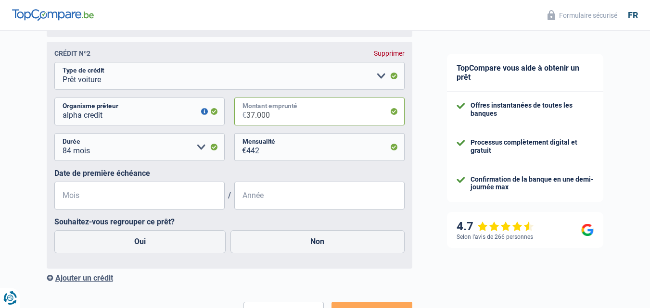
select select
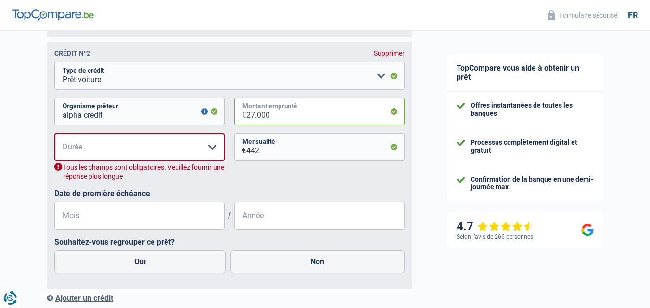
click at [254, 122] on input "27.000" at bounding box center [325, 112] width 158 height 28
type input "28.000"
click at [212, 152] on select "12 mois 18 mois 24 mois 30 mois 36 mois 42 mois 48 mois 60 mois 72 mois 84 mois…" at bounding box center [139, 147] width 170 height 28
select select "84"
click at [54, 137] on select "12 mois 18 mois 24 mois 30 mois 36 mois 42 mois 48 mois 60 mois 72 mois 84 mois…" at bounding box center [139, 147] width 170 height 28
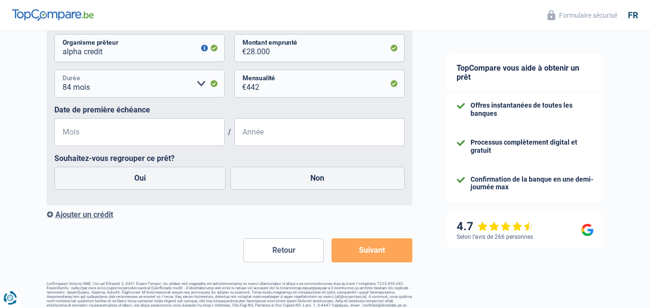
scroll to position [814, 0]
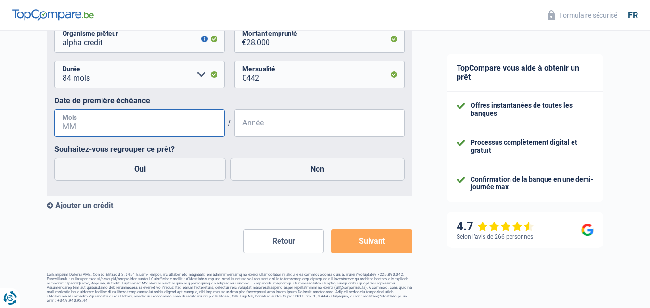
click at [120, 129] on input "Mois" at bounding box center [139, 123] width 170 height 28
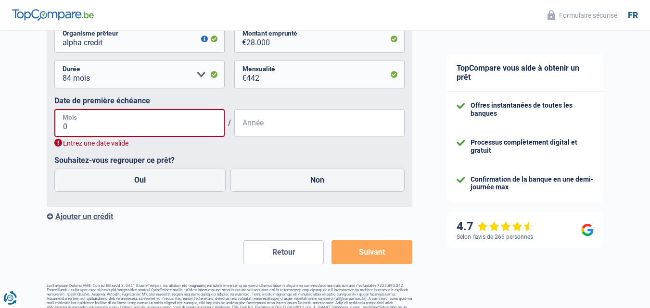
type input "06"
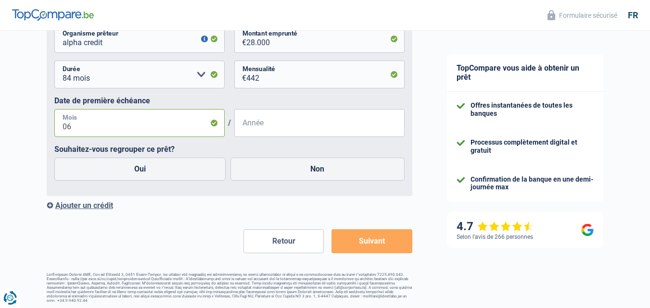
click at [120, 129] on input "06" at bounding box center [139, 123] width 170 height 28
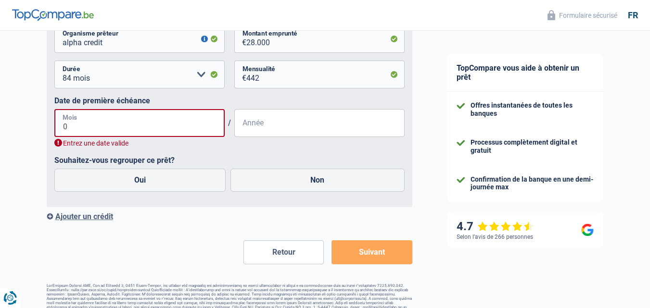
type input "05"
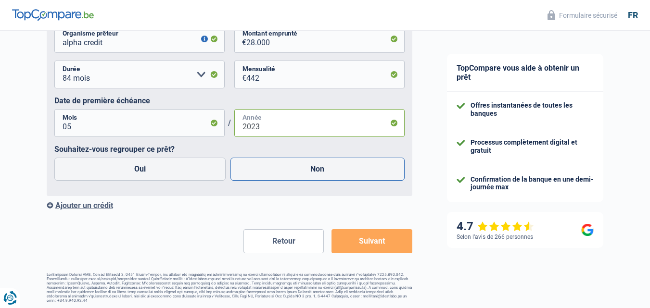
type input "2023"
click at [329, 170] on label "Non" at bounding box center [317, 169] width 174 height 23
click at [329, 170] on input "Non" at bounding box center [317, 169] width 174 height 23
radio input "true"
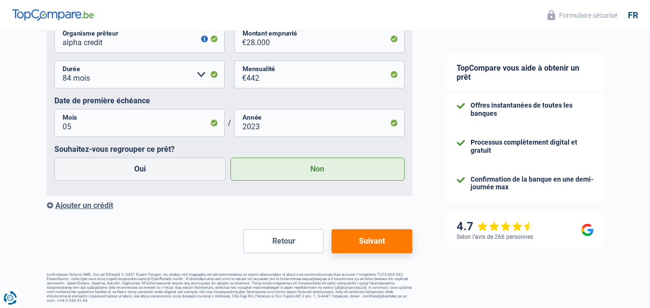
click at [357, 247] on button "Suivant" at bounding box center [371, 241] width 80 height 24
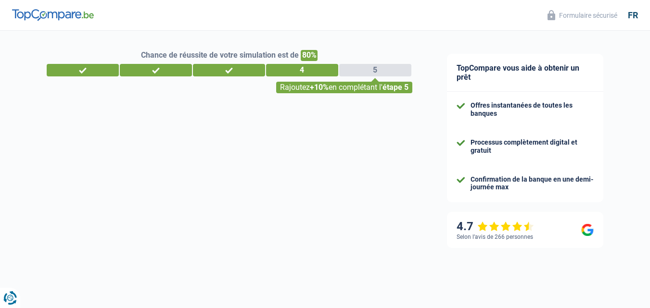
select select "familyAllowances"
select select "netSalary"
select select "mortgage"
select select "420"
select select "carLoan"
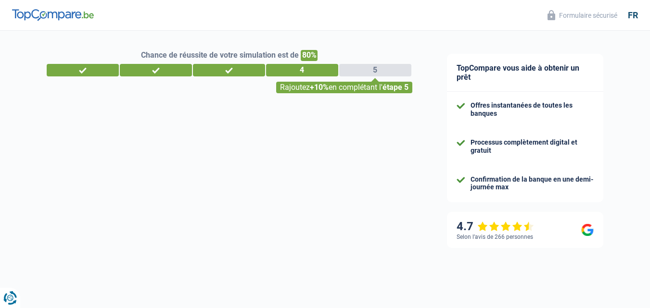
select select "84"
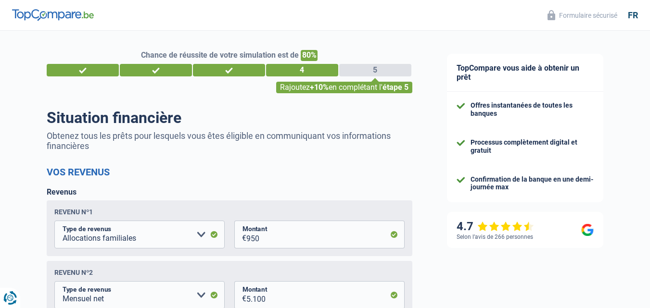
select select "married"
select select "ownerWithMortgage"
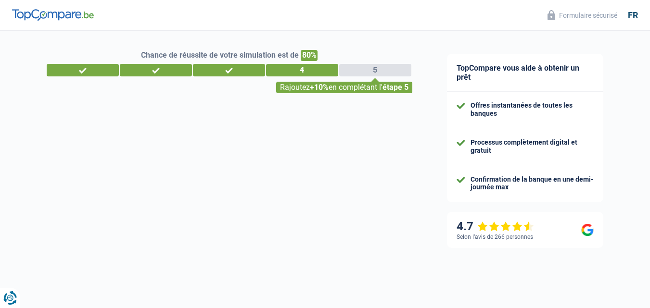
select select "32"
